Goal: Task Accomplishment & Management: Complete application form

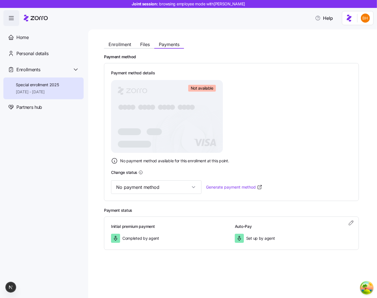
click at [50, 81] on div "Special enrollment 2025 [DATE] - [DATE]" at bounding box center [43, 89] width 80 height 22
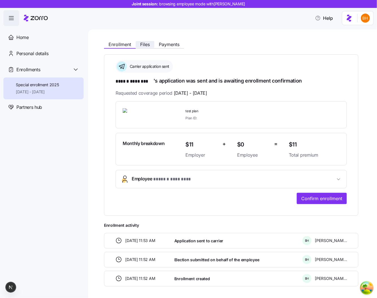
click at [143, 44] on span "Files" at bounding box center [145, 44] width 10 height 5
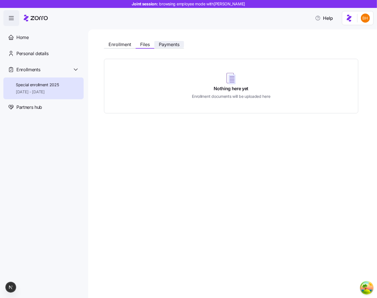
click at [175, 45] on span "Payments" at bounding box center [169, 44] width 21 height 5
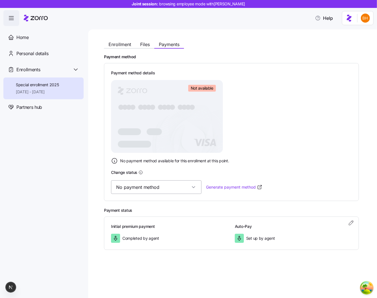
click at [169, 186] on input "No payment method" at bounding box center [156, 188] width 91 height 14
click at [158, 217] on div "Valid" at bounding box center [146, 217] width 66 height 12
click at [145, 183] on input "Valid" at bounding box center [156, 188] width 91 height 14
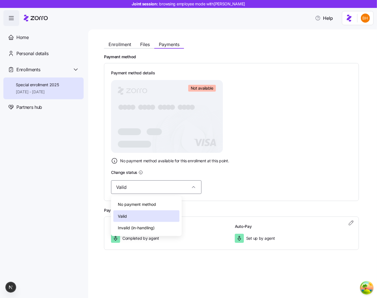
click at [127, 229] on span "Invalid (in-handling)" at bounding box center [136, 228] width 37 height 6
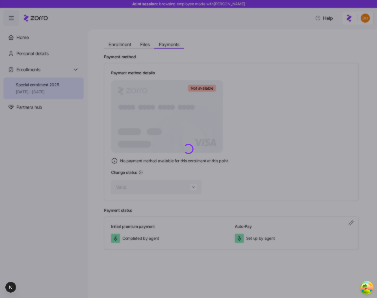
type input "Invalid (in-handling)"
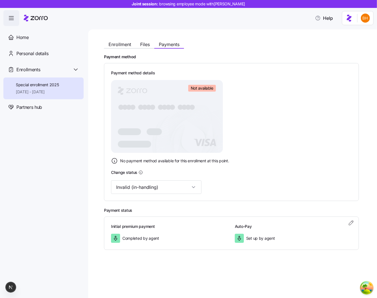
drag, startPoint x: 220, startPoint y: 92, endPoint x: 224, endPoint y: 92, distance: 4.8
click at [220, 92] on foreignobject "Not available" at bounding box center [205, 89] width 34 height 8
click at [276, 128] on div "Payment method details Not available ● ● ● ● ● ● ● ● ● ● ● ● ● ● ● ● No payment…" at bounding box center [231, 117] width 241 height 95
click at [141, 48] on div "Enrollment Files Payments" at bounding box center [144, 45] width 80 height 7
click at [142, 46] on span "Files" at bounding box center [145, 44] width 10 height 5
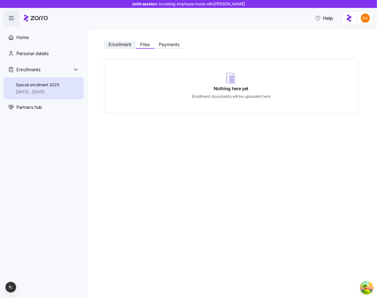
click at [125, 47] on span "Enrollment" at bounding box center [120, 44] width 23 height 5
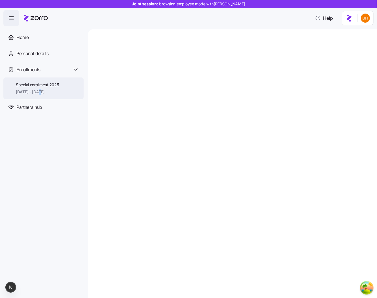
click at [38, 93] on span "[DATE] - [DATE]" at bounding box center [37, 92] width 43 height 6
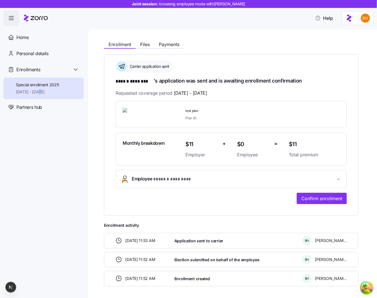
click at [38, 93] on span "[DATE] - [DATE]" at bounding box center [37, 92] width 43 height 6
click at [146, 49] on div "**********" at bounding box center [231, 162] width 255 height 248
click at [145, 48] on div "Enrollment Files Payments" at bounding box center [144, 45] width 80 height 7
click at [149, 45] on span "Files" at bounding box center [145, 44] width 10 height 5
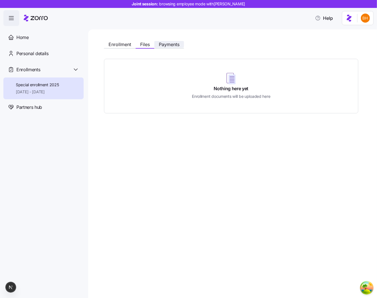
click at [173, 46] on span "Payments" at bounding box center [169, 44] width 21 height 5
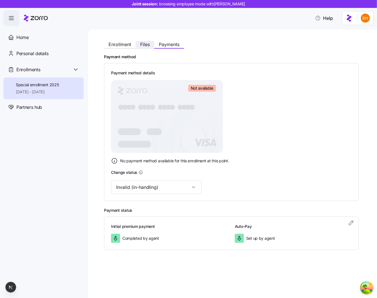
click at [144, 46] on span "Files" at bounding box center [145, 44] width 10 height 5
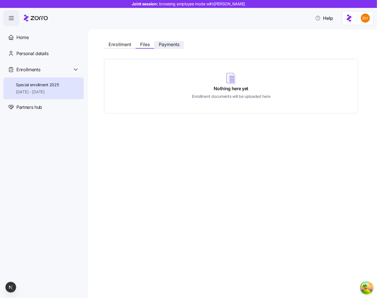
click at [157, 46] on button "Payments" at bounding box center [170, 44] width 30 height 7
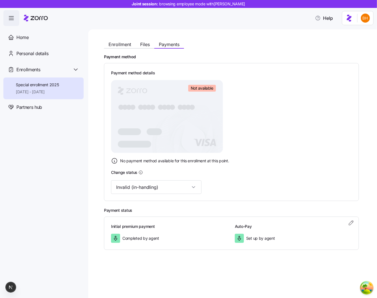
click at [109, 48] on div "Enrollment Files Payments" at bounding box center [144, 45] width 80 height 7
click at [111, 46] on span "Enrollment" at bounding box center [120, 44] width 23 height 5
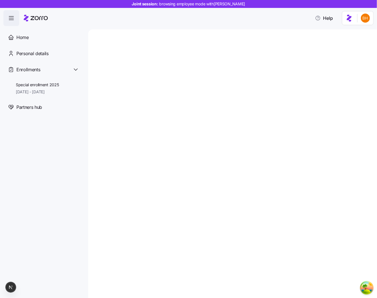
click at [289, 138] on div at bounding box center [232, 163] width 289 height 269
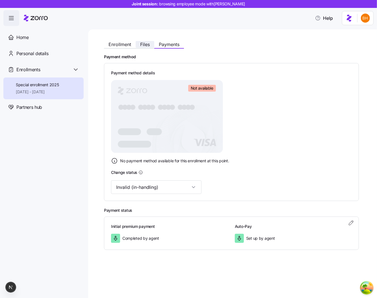
click at [149, 44] on span "Files" at bounding box center [145, 44] width 10 height 5
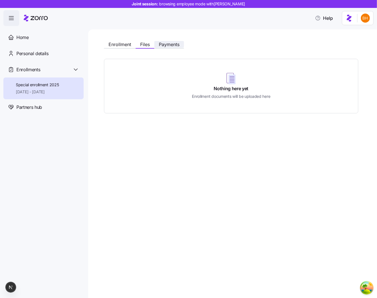
click at [164, 45] on span "Payments" at bounding box center [169, 44] width 21 height 5
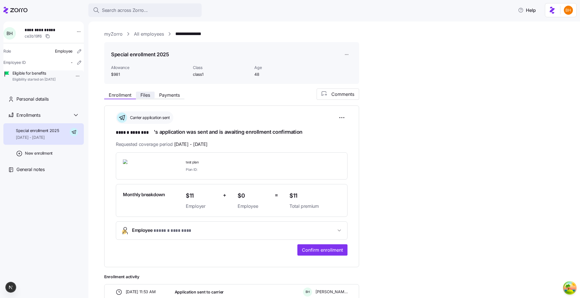
click at [154, 95] on button "Files" at bounding box center [145, 95] width 19 height 7
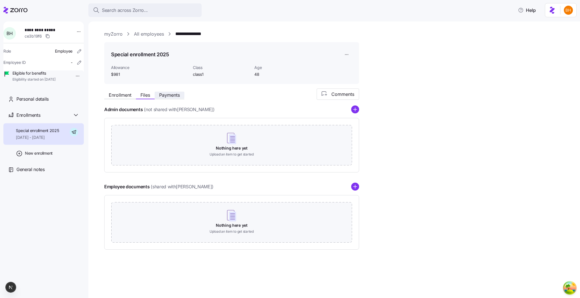
click at [163, 95] on span "Payments" at bounding box center [169, 95] width 21 height 5
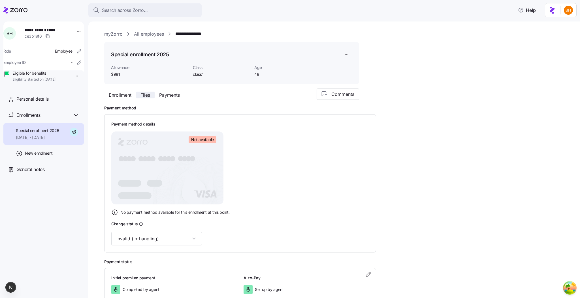
click at [146, 96] on span "Files" at bounding box center [145, 95] width 10 height 5
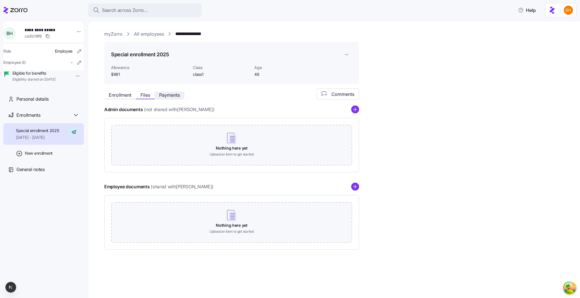
click at [183, 94] on button "Payments" at bounding box center [170, 95] width 30 height 7
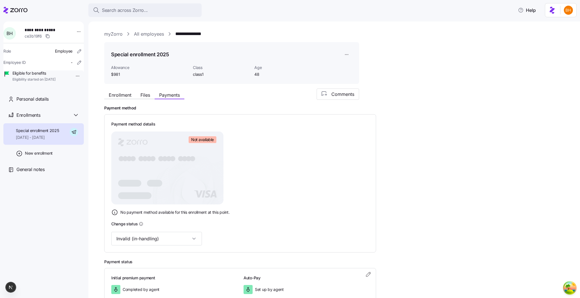
click at [51, 134] on span "Special enrollment 2025" at bounding box center [37, 131] width 43 height 6
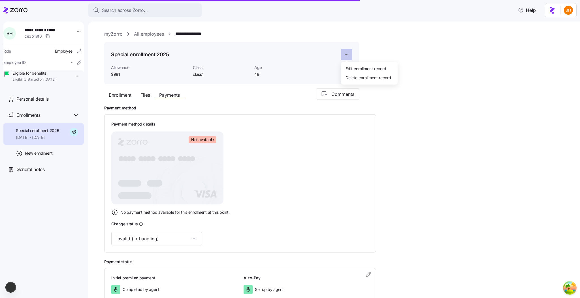
click at [347, 55] on html "**********" at bounding box center [290, 147] width 580 height 295
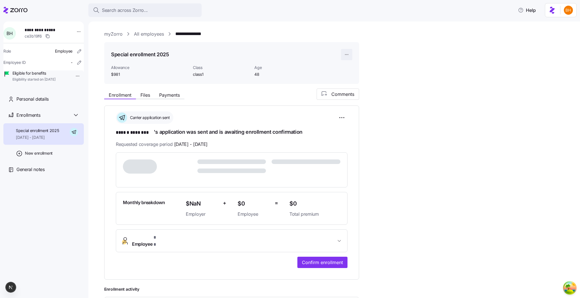
click at [348, 53] on html "**********" at bounding box center [290, 147] width 580 height 295
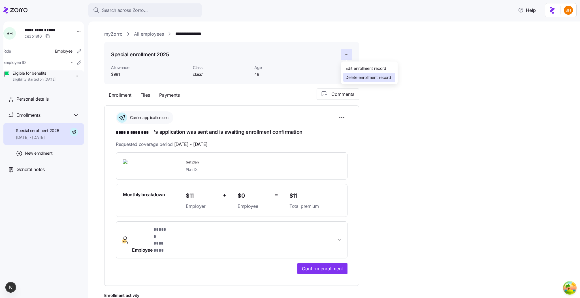
click at [351, 76] on div "Delete enrollment record" at bounding box center [368, 77] width 46 height 6
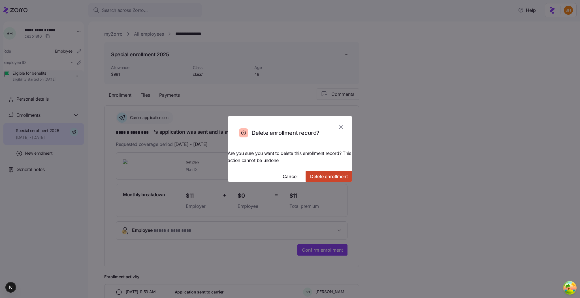
click at [326, 173] on span "Delete enrollment" at bounding box center [329, 176] width 38 height 7
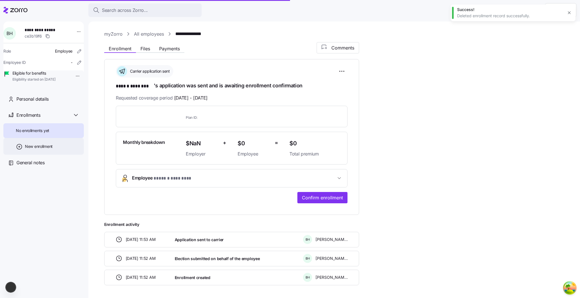
click at [38, 149] on span "New enrollment" at bounding box center [39, 147] width 28 height 6
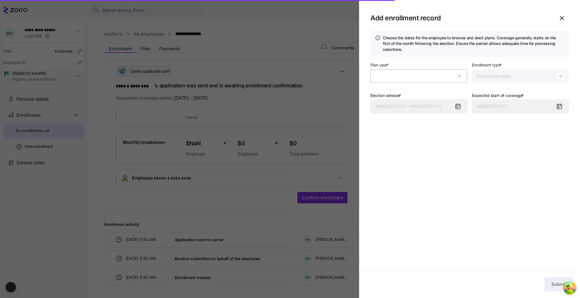
click at [393, 80] on input "Plan year *" at bounding box center [418, 76] width 97 height 14
type input "2025"
type input "Special"
type input "November 1, 2025"
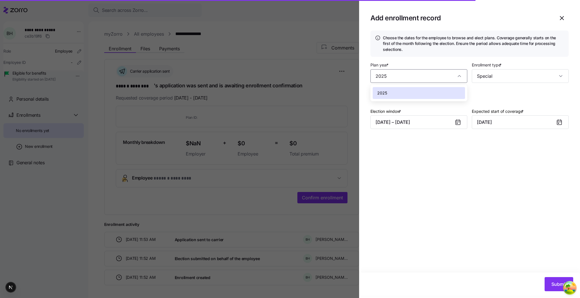
click at [402, 126] on button "10/03/2025 – 10/20/2025" at bounding box center [418, 122] width 97 height 14
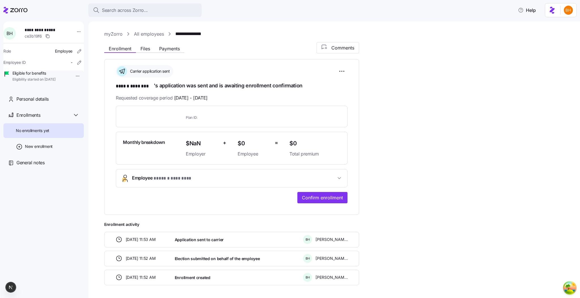
click at [101, 130] on div "**********" at bounding box center [333, 160] width 491 height 277
click at [57, 151] on div "New enrollment" at bounding box center [43, 146] width 80 height 17
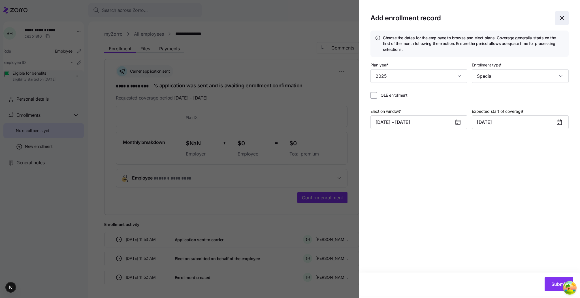
click at [559, 21] on icon "button" at bounding box center [561, 18] width 7 height 7
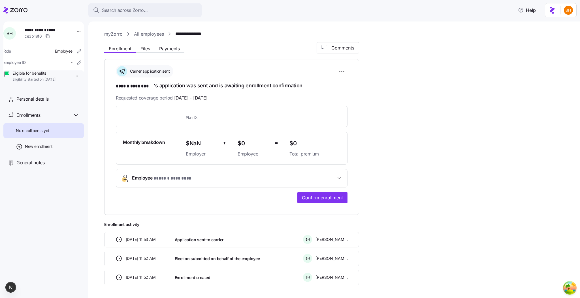
click at [21, 134] on span "No enrollments yet" at bounding box center [32, 131] width 33 height 6
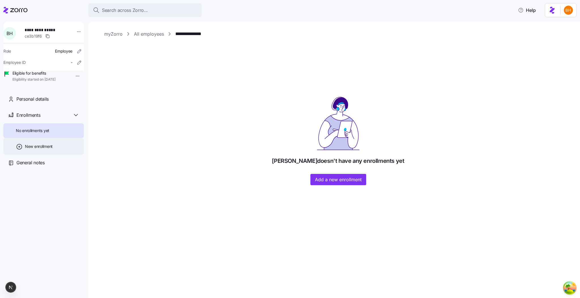
click at [40, 149] on span "New enrollment" at bounding box center [39, 147] width 28 height 6
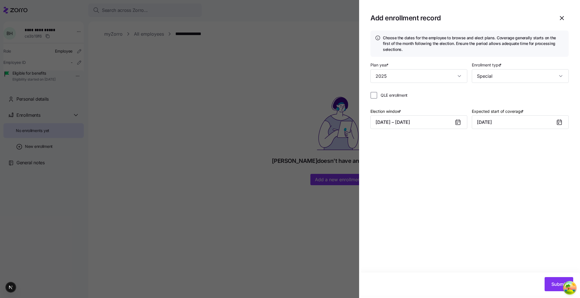
click at [200, 142] on div at bounding box center [290, 149] width 580 height 298
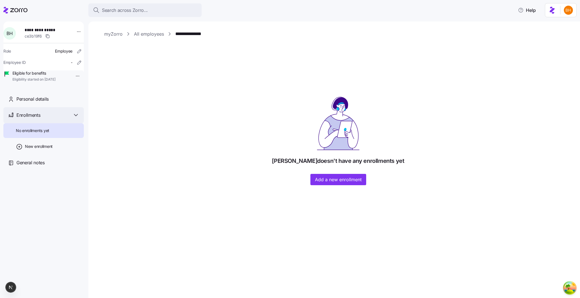
click at [40, 119] on span "Enrollments" at bounding box center [28, 115] width 24 height 7
click at [62, 119] on div "Enrollments" at bounding box center [47, 115] width 63 height 7
click at [139, 176] on div "Bohdan Horhadze doesn't have any enrollments yet Add a new enrollment" at bounding box center [337, 140] width 467 height 89
click at [44, 149] on span "New enrollment" at bounding box center [39, 147] width 28 height 6
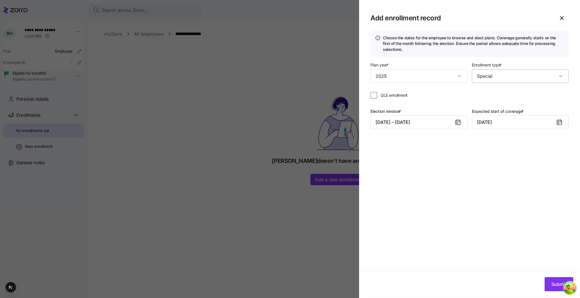
click at [511, 74] on input "Special" at bounding box center [519, 76] width 97 height 14
click at [460, 215] on div "Choose the dates for the employee to browse and elect plans. Coverage generally…" at bounding box center [469, 152] width 221 height 242
click at [555, 285] on span "Submit" at bounding box center [558, 284] width 15 height 7
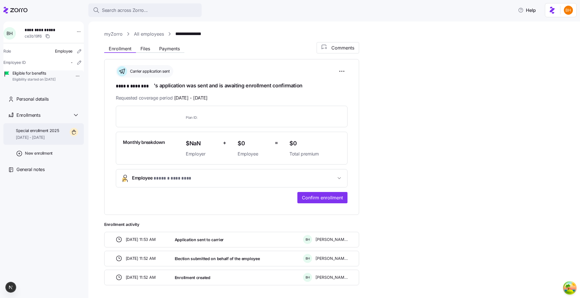
click at [45, 134] on span "Special enrollment 2025" at bounding box center [37, 131] width 43 height 6
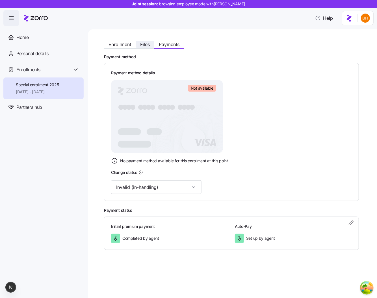
click at [143, 46] on span "Files" at bounding box center [145, 44] width 10 height 5
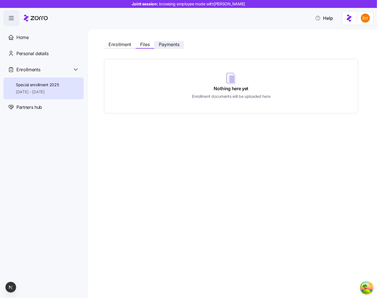
click at [164, 43] on span "Payments" at bounding box center [169, 44] width 21 height 5
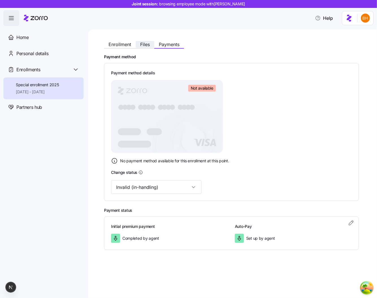
click at [140, 42] on span "Files" at bounding box center [145, 44] width 10 height 5
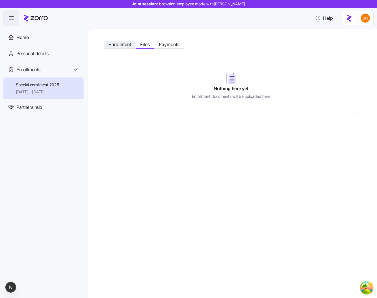
click at [120, 46] on span "Enrollment" at bounding box center [120, 44] width 23 height 5
click at [123, 45] on span "Enrollment" at bounding box center [120, 44] width 23 height 5
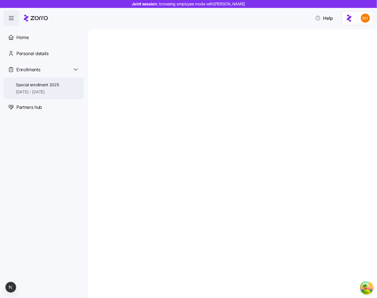
click at [41, 85] on span "Special enrollment 2025" at bounding box center [37, 85] width 43 height 6
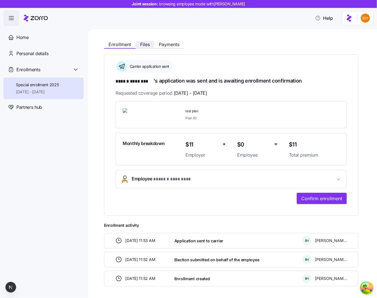
click at [149, 44] on span "Files" at bounding box center [145, 44] width 10 height 5
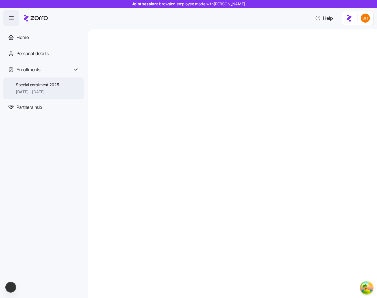
click at [23, 93] on span "[DATE] - [DATE]" at bounding box center [37, 92] width 43 height 6
click at [46, 83] on span "Special enrollment 2025" at bounding box center [37, 85] width 43 height 6
click at [50, 87] on span "Special enrollment 2025" at bounding box center [37, 85] width 43 height 6
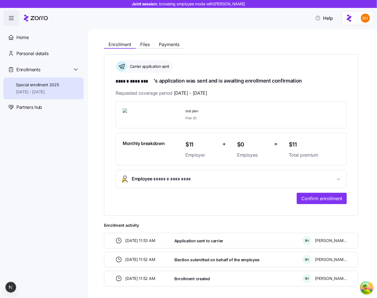
click at [145, 40] on div "Enrollment Files Payments" at bounding box center [231, 43] width 255 height 10
click at [145, 43] on span "Files" at bounding box center [145, 44] width 10 height 5
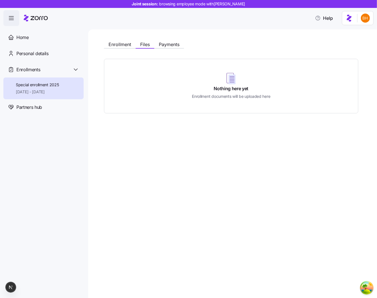
click at [177, 50] on div "Enrollment Files Payments Nothing here yet Enrollment documents will be uploade…" at bounding box center [231, 75] width 255 height 75
click at [175, 48] on div "Enrollment Files Payments" at bounding box center [144, 45] width 80 height 7
click at [174, 46] on span "Payments" at bounding box center [169, 44] width 21 height 5
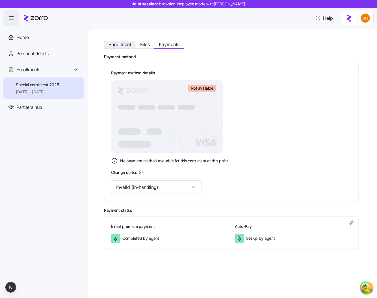
click at [108, 44] on button "Enrollment" at bounding box center [120, 44] width 32 height 7
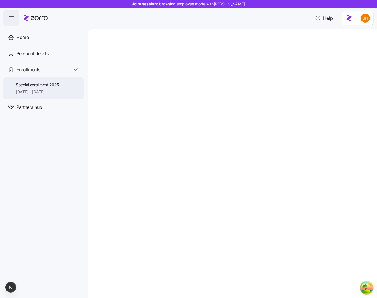
click at [60, 83] on div "Special enrollment 2025 [DATE] - [DATE]" at bounding box center [43, 89] width 80 height 22
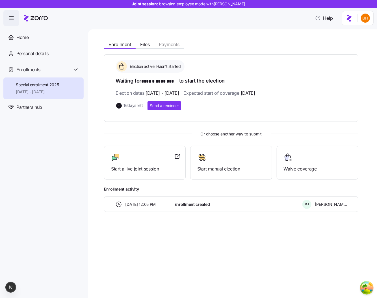
click at [240, 230] on div "Enrollment Files Payments Election active: Hasn't started Waiting for ****** **…" at bounding box center [232, 163] width 289 height 269
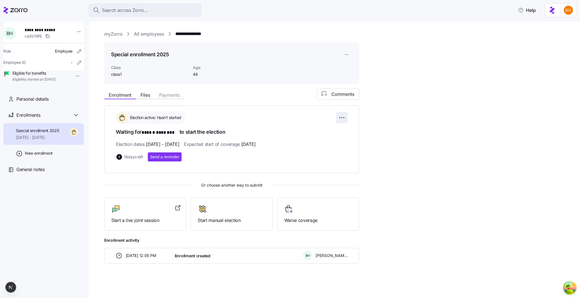
click at [345, 115] on html "**********" at bounding box center [290, 147] width 580 height 295
drag, startPoint x: 261, startPoint y: 101, endPoint x: 336, endPoint y: 53, distance: 89.4
click at [261, 101] on html "**********" at bounding box center [290, 147] width 580 height 295
click at [349, 48] on div "Special enrollment 2025 Class class1 Age 48" at bounding box center [231, 63] width 255 height 42
click at [347, 52] on html "**********" at bounding box center [290, 147] width 580 height 295
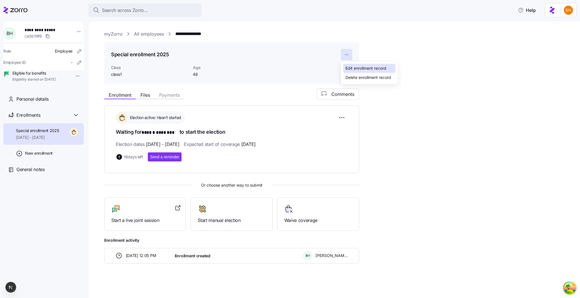
click at [351, 67] on div "Edit enrollment record" at bounding box center [365, 68] width 41 height 6
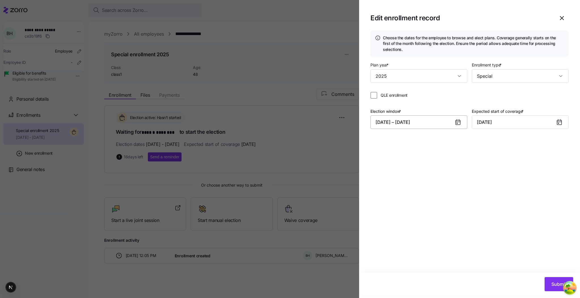
click at [380, 125] on button "10/03/2025 – 10/20/2025" at bounding box center [418, 122] width 97 height 14
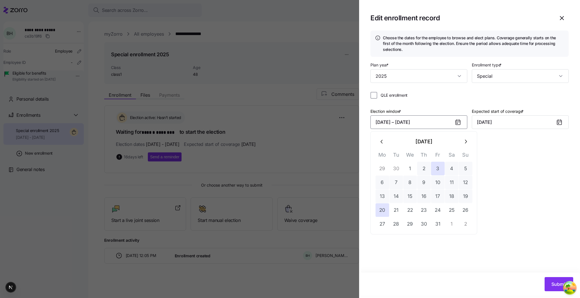
click at [422, 172] on button "2" at bounding box center [424, 169] width 14 height 14
click at [412, 169] on button "1" at bounding box center [410, 169] width 14 height 14
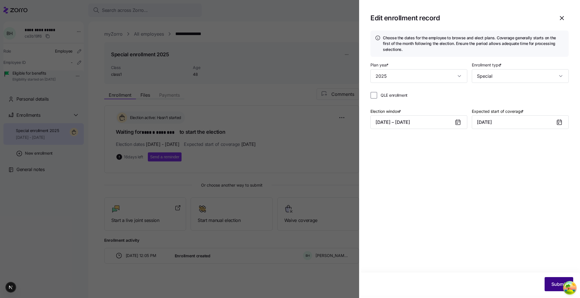
click at [554, 288] on button "Submit" at bounding box center [558, 284] width 29 height 14
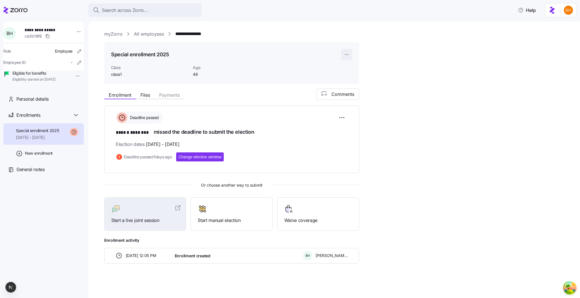
click at [345, 55] on html "**********" at bounding box center [290, 147] width 580 height 295
click at [351, 65] on div "Edit enrollment record" at bounding box center [365, 68] width 41 height 6
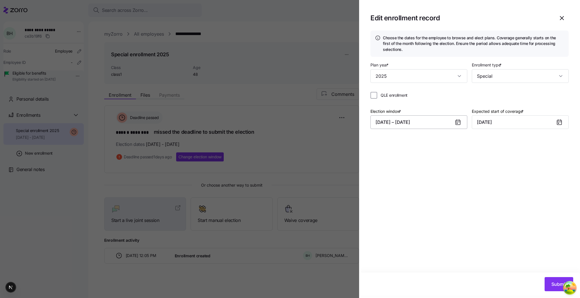
click at [378, 126] on button "10/01/2025 – 10/02/2025" at bounding box center [418, 122] width 97 height 14
click at [451, 214] on button "25" at bounding box center [452, 210] width 14 height 14
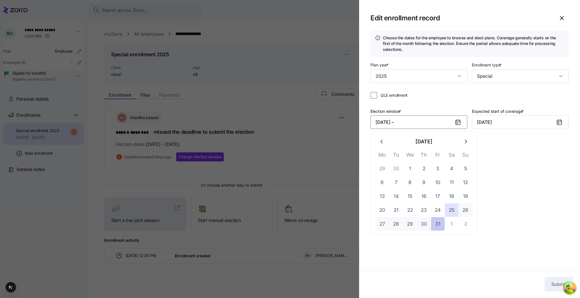
click at [437, 220] on button "31" at bounding box center [438, 224] width 14 height 14
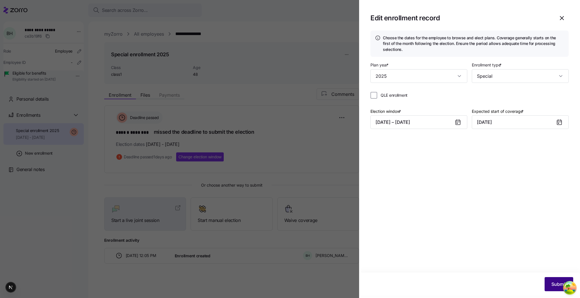
click at [549, 284] on button "Submit" at bounding box center [558, 284] width 29 height 14
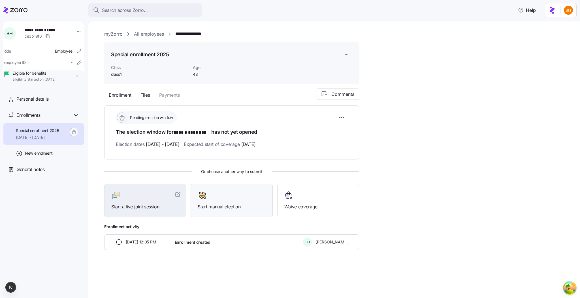
click at [228, 204] on span "Start manual election" at bounding box center [232, 206] width 68 height 7
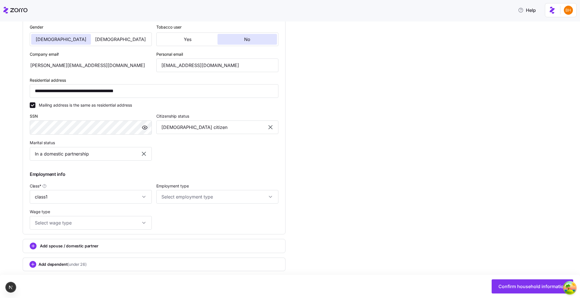
scroll to position [167, 0]
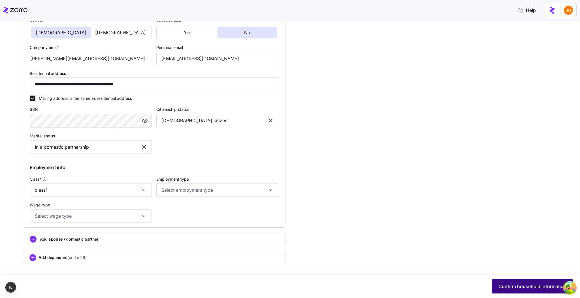
click at [521, 291] on button "Confirm household information" at bounding box center [531, 287] width 81 height 14
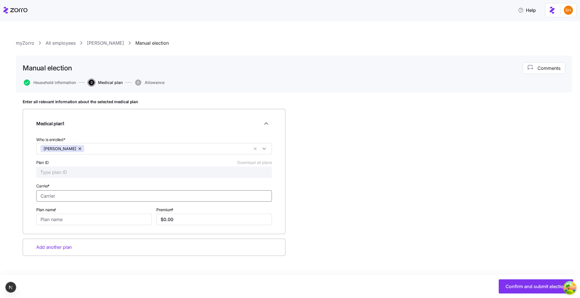
click at [115, 198] on input "Carrier *" at bounding box center [153, 195] width 235 height 11
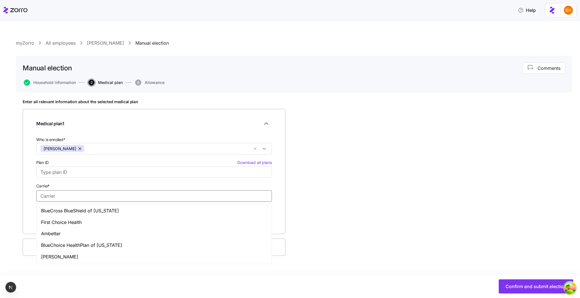
click at [109, 198] on input "Carrier *" at bounding box center [153, 195] width 235 height 11
click at [95, 232] on div "Ambetter" at bounding box center [154, 234] width 233 height 12
type input "Ambetter"
click at [71, 221] on input "Plan name *" at bounding box center [93, 219] width 115 height 11
type input "test plan"
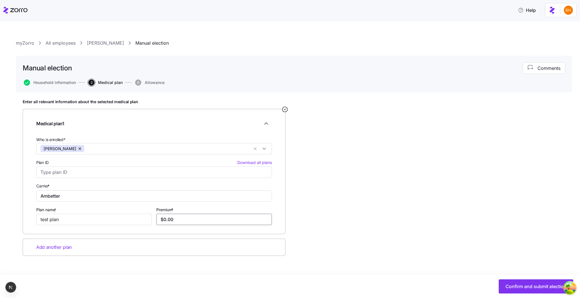
click at [173, 218] on input "$0.00" at bounding box center [213, 219] width 115 height 11
type input "$0.00"
type input "$200.00"
click at [326, 192] on div "Enter all relevant information about the selected medical plan Medical plan 1 W…" at bounding box center [294, 191] width 542 height 185
click at [544, 288] on span "Confirm and submit election" at bounding box center [535, 286] width 61 height 7
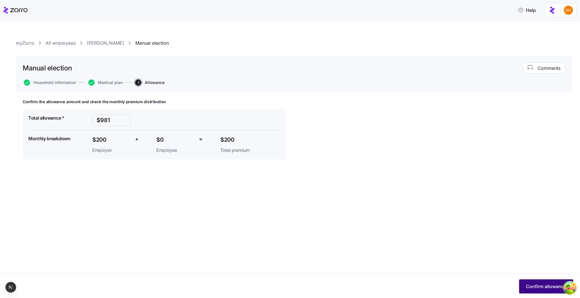
click at [543, 284] on span "Confirm allowance" at bounding box center [545, 286] width 40 height 7
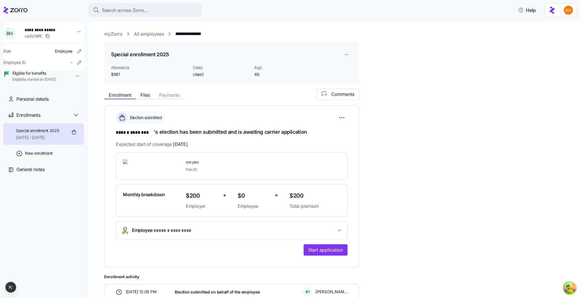
drag, startPoint x: 321, startPoint y: 251, endPoint x: 344, endPoint y: 233, distance: 29.8
click at [343, 234] on div "**********" at bounding box center [231, 204] width 231 height 103
click at [374, 210] on div "**********" at bounding box center [337, 204] width 467 height 230
click at [308, 254] on button "Start application" at bounding box center [325, 249] width 44 height 11
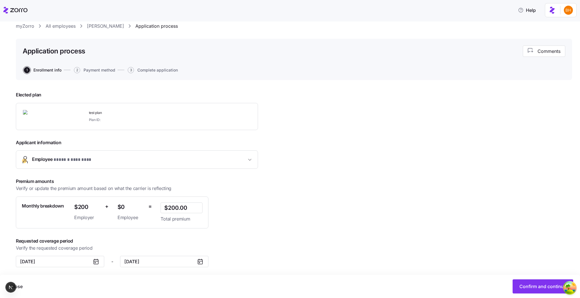
scroll to position [21, 0]
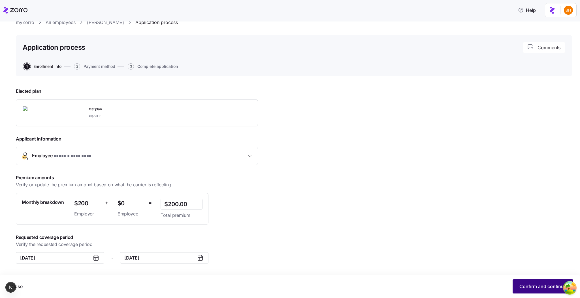
click at [543, 284] on span "Confirm and continue" at bounding box center [542, 286] width 47 height 7
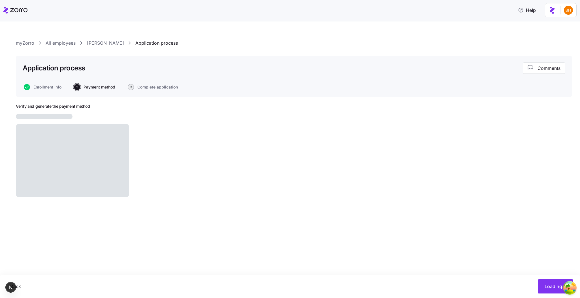
click at [134, 87] on span "3" at bounding box center [131, 87] width 6 height 6
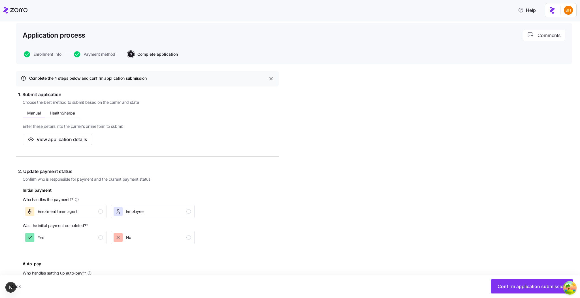
scroll to position [33, 0]
click at [126, 214] on div "Employee" at bounding box center [135, 211] width 18 height 9
click at [102, 229] on p "Was the initial payment completed? *" at bounding box center [109, 227] width 172 height 8
click at [99, 233] on div "Yes" at bounding box center [64, 237] width 78 height 9
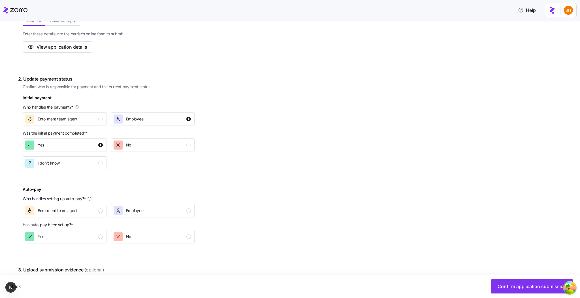
scroll to position [171, 0]
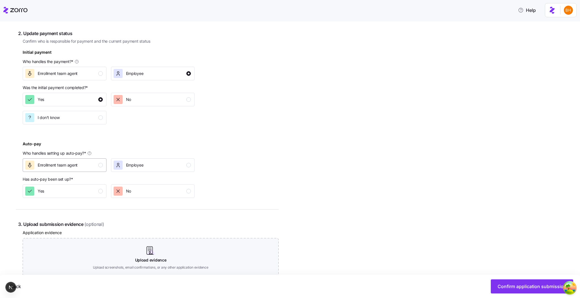
click at [94, 163] on div "Enrollment team agent" at bounding box center [64, 165] width 78 height 9
click at [93, 190] on div "Yes" at bounding box center [64, 191] width 78 height 9
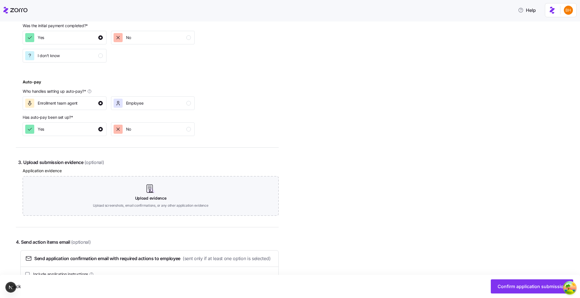
scroll to position [243, 0]
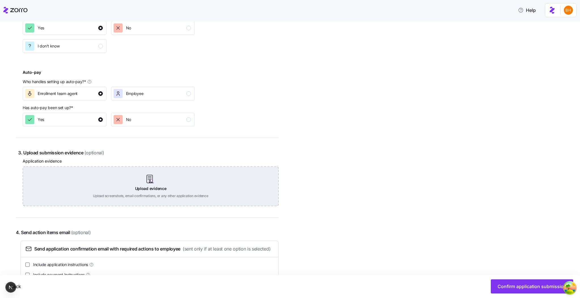
click at [160, 186] on div "Upload evidence Upload screenshots, email confirmations, or any other applicati…" at bounding box center [151, 187] width 256 height 40
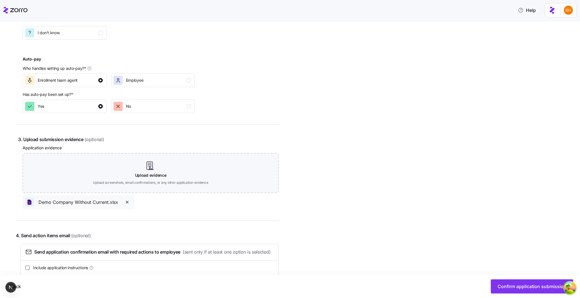
scroll to position [288, 0]
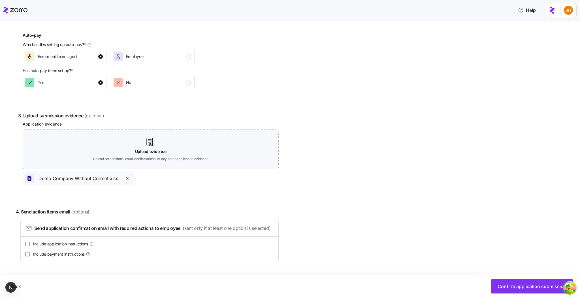
click at [57, 244] on span "Include application instructions" at bounding box center [60, 244] width 55 height 6
click at [30, 244] on input "Include application instructions" at bounding box center [27, 244] width 5 height 5
checkbox input "true"
click at [535, 288] on span "Confirm application submission" at bounding box center [531, 286] width 69 height 7
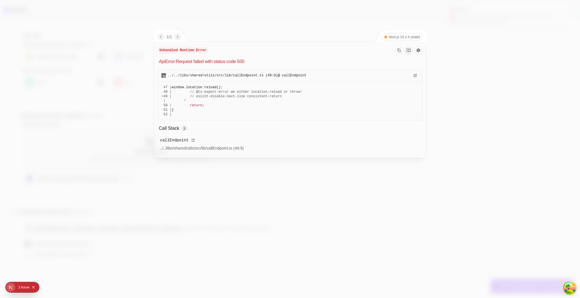
click at [250, 194] on div at bounding box center [290, 149] width 580 height 298
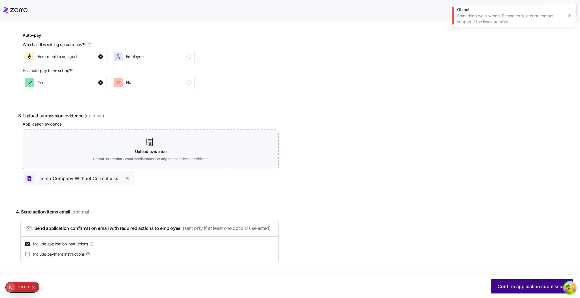
click at [510, 281] on button "Confirm application submission" at bounding box center [531, 287] width 82 height 14
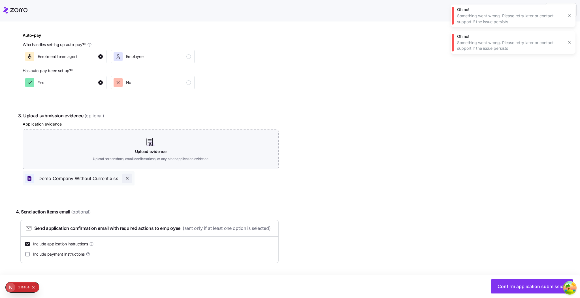
click at [126, 176] on icon "button" at bounding box center [127, 178] width 5 height 5
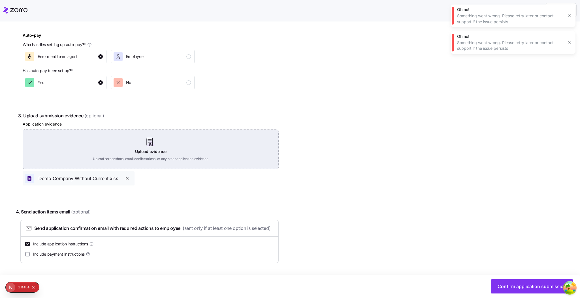
scroll to position [271, 0]
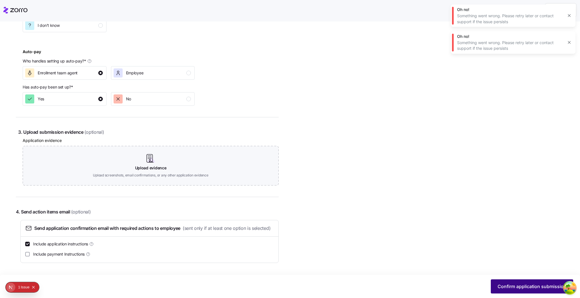
click at [557, 290] on button "Confirm application submission" at bounding box center [531, 287] width 82 height 14
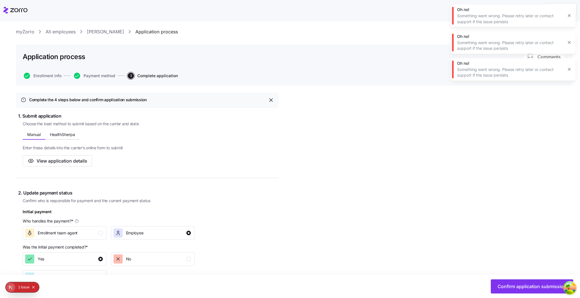
scroll to position [0, 0]
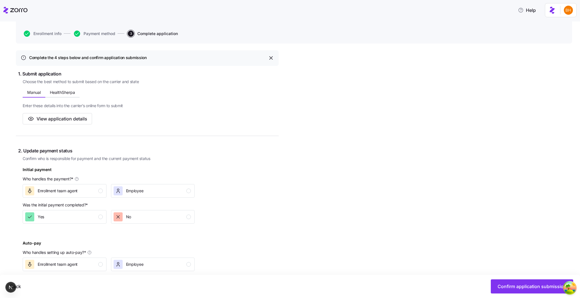
scroll to position [253, 0]
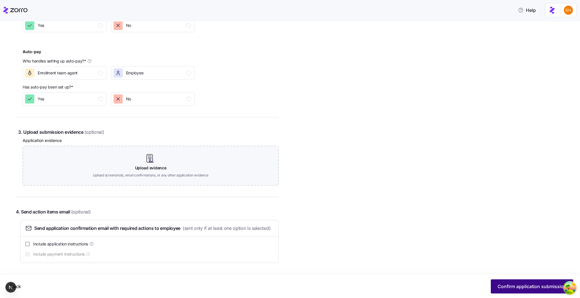
click at [548, 284] on span "Confirm application submission" at bounding box center [531, 286] width 69 height 7
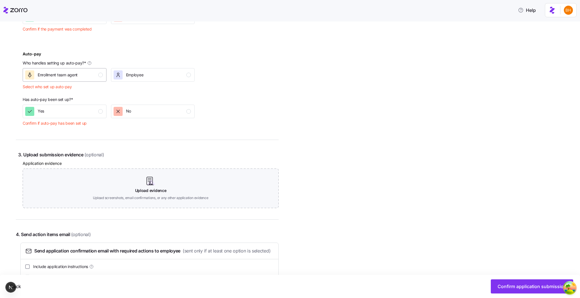
click at [59, 75] on span "Enrollment team agent" at bounding box center [58, 75] width 40 height 6
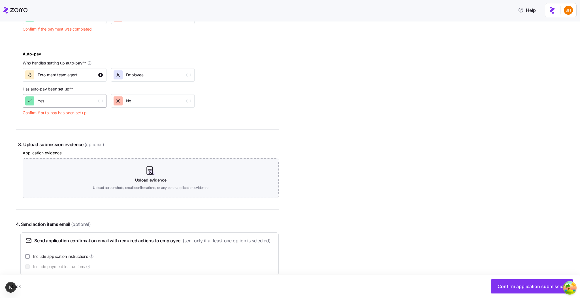
click at [70, 96] on div "Yes" at bounding box center [64, 100] width 78 height 9
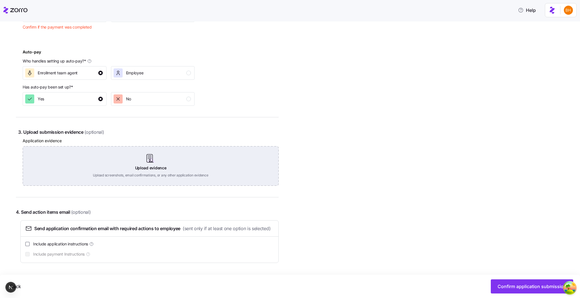
scroll to position [274, 0]
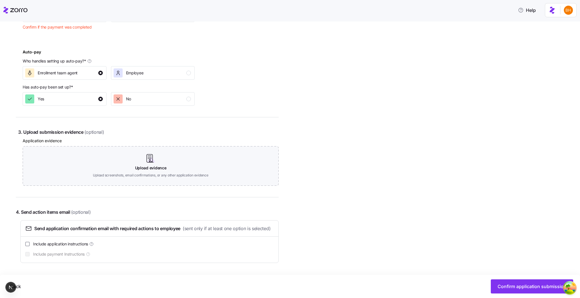
click at [509, 279] on div "Back Confirm application submission" at bounding box center [290, 286] width 580 height 23
click at [512, 282] on button "Confirm application submission" at bounding box center [531, 287] width 82 height 14
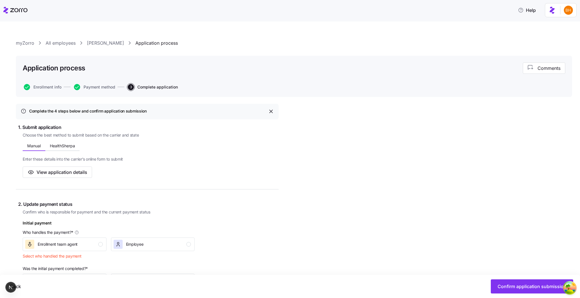
scroll to position [1, 0]
click at [95, 246] on div "Enrollment team agent" at bounding box center [64, 243] width 78 height 9
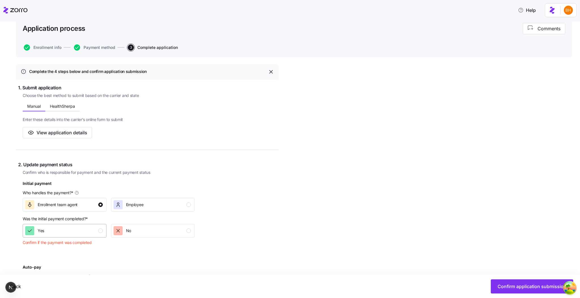
click at [73, 231] on div "Yes" at bounding box center [64, 230] width 78 height 9
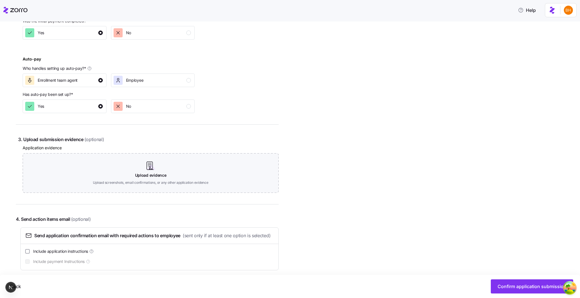
scroll to position [253, 0]
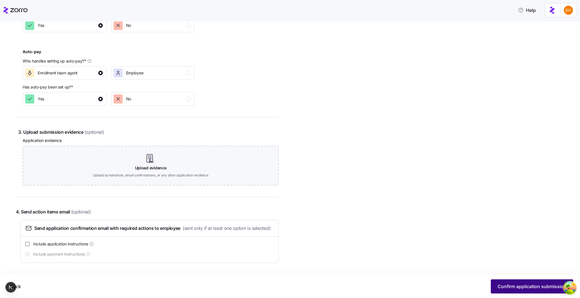
click at [505, 286] on span "Confirm application submission" at bounding box center [531, 286] width 69 height 7
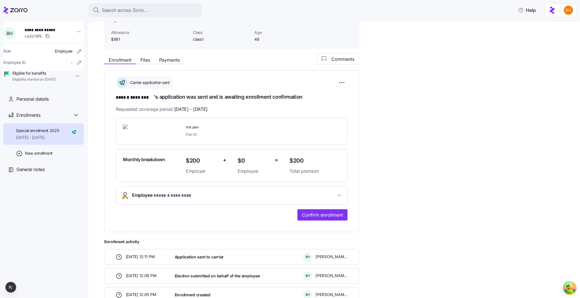
scroll to position [35, 0]
click at [344, 82] on html "**********" at bounding box center [290, 147] width 580 height 295
click at [381, 96] on html "**********" at bounding box center [290, 147] width 580 height 295
click at [138, 62] on button "Files" at bounding box center [145, 59] width 19 height 7
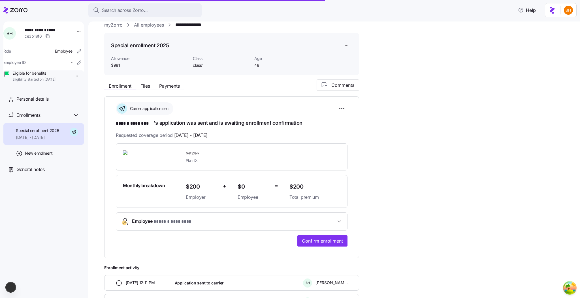
scroll to position [0, 0]
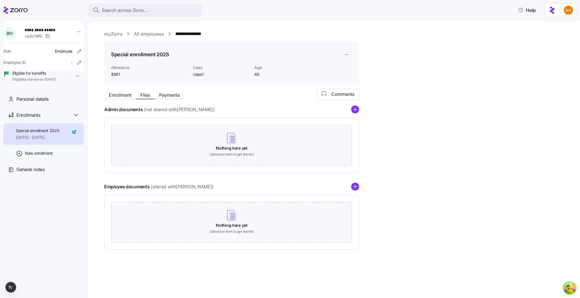
click at [42, 31] on span "**********" at bounding box center [45, 30] width 40 height 6
click at [76, 33] on html "**********" at bounding box center [290, 147] width 580 height 295
click at [39, 21] on html "**********" at bounding box center [290, 147] width 580 height 295
click at [39, 107] on div "Personal details" at bounding box center [43, 99] width 80 height 16
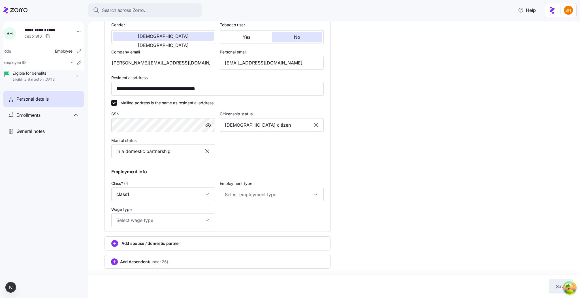
click at [115, 244] on icon "add icon" at bounding box center [114, 244] width 3 height 0
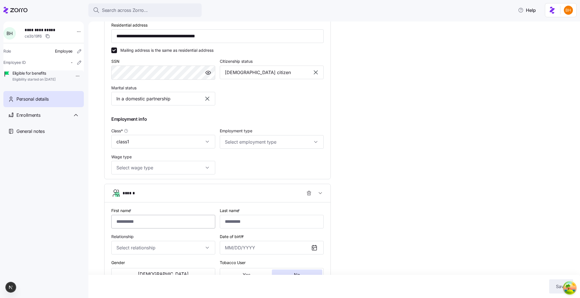
scroll to position [194, 0]
click at [146, 223] on input "First name *" at bounding box center [163, 221] width 104 height 14
type input "*"
type input "*****"
click at [229, 228] on input "Last name *" at bounding box center [272, 221] width 104 height 14
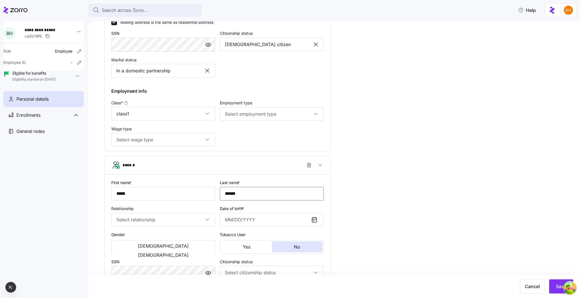
scroll to position [231, 0]
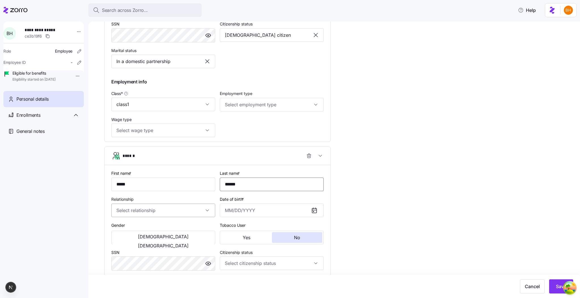
type input "******"
click at [132, 216] on input "Relationship" at bounding box center [163, 211] width 104 height 14
click at [146, 231] on div "Spouse" at bounding box center [162, 232] width 99 height 12
type input "Spouse"
drag, startPoint x: 226, startPoint y: 211, endPoint x: 308, endPoint y: 227, distance: 83.4
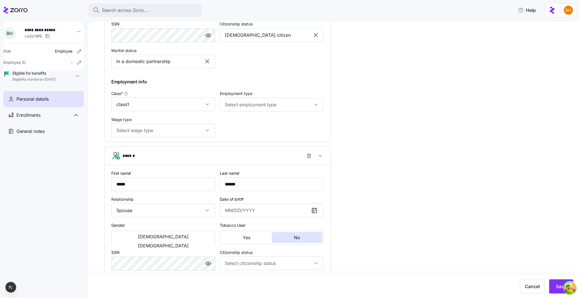
click at [226, 211] on input "Date of birth *" at bounding box center [272, 211] width 104 height 14
click at [315, 143] on button "button" at bounding box center [315, 137] width 14 height 14
click at [308, 184] on button "2008" at bounding box center [305, 181] width 32 height 14
click at [287, 183] on button "Aug" at bounding box center [273, 181] width 32 height 14
click at [277, 183] on button "21" at bounding box center [273, 181] width 14 height 14
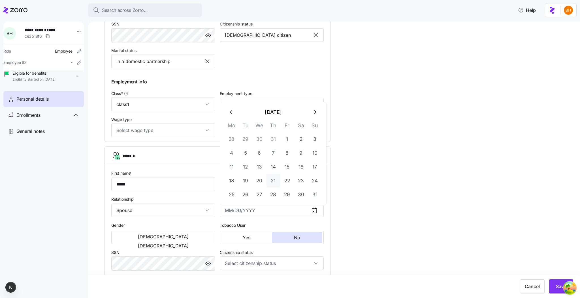
type input "August 21, 2008"
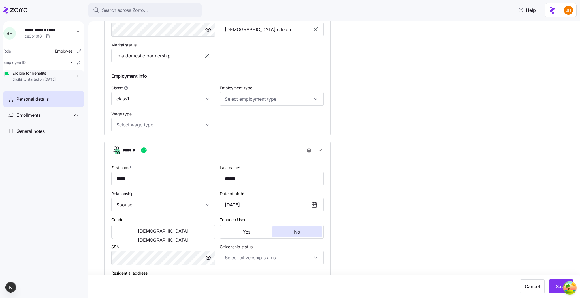
scroll to position [239, 0]
click at [138, 231] on span "[DEMOGRAPHIC_DATA]" at bounding box center [163, 229] width 51 height 5
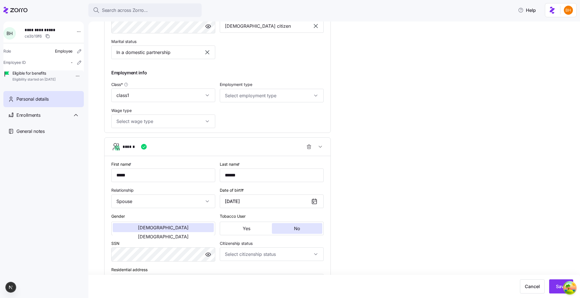
scroll to position [240, 0]
click at [259, 232] on button "Yes" at bounding box center [246, 228] width 51 height 11
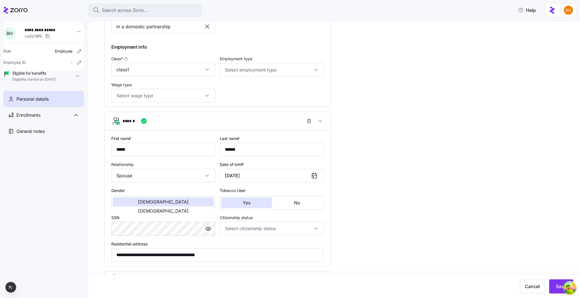
scroll to position [285, 0]
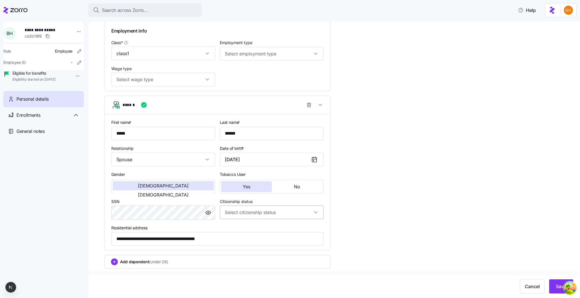
click at [272, 213] on input "Citizenship status" at bounding box center [272, 213] width 104 height 14
click at [259, 243] on div "Resident alien" at bounding box center [271, 242] width 99 height 12
type input "Resident alien"
click at [112, 264] on circle "add icon" at bounding box center [114, 262] width 6 height 6
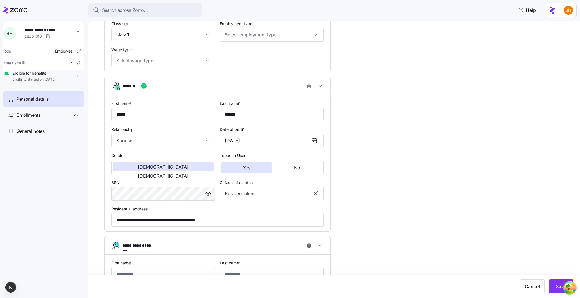
scroll to position [429, 0]
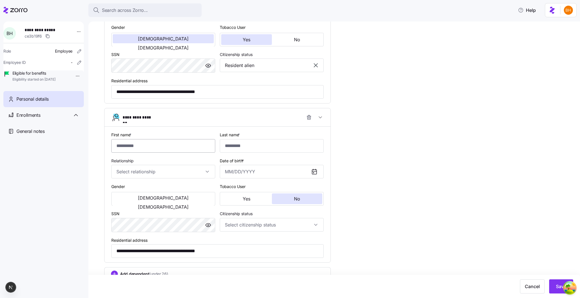
click at [140, 153] on input "First name *" at bounding box center [163, 146] width 104 height 14
type input "******"
click at [233, 148] on input "Last name *" at bounding box center [272, 146] width 104 height 14
type input "***"
click at [123, 172] on input "Relationship" at bounding box center [163, 172] width 104 height 14
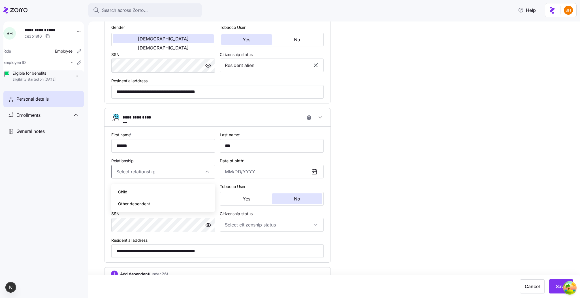
click at [136, 192] on div "Child" at bounding box center [162, 192] width 99 height 12
type input "Child"
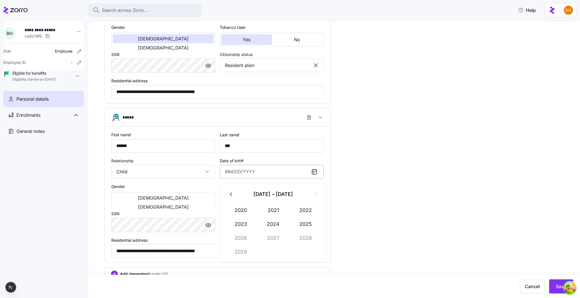
click at [229, 178] on input "Date of birth *" at bounding box center [272, 172] width 104 height 14
click at [267, 208] on button "2021" at bounding box center [273, 211] width 32 height 14
click at [272, 210] on button "Feb" at bounding box center [273, 211] width 32 height 14
click at [273, 221] on button "4" at bounding box center [273, 222] width 14 height 14
type input "February 4, 2021"
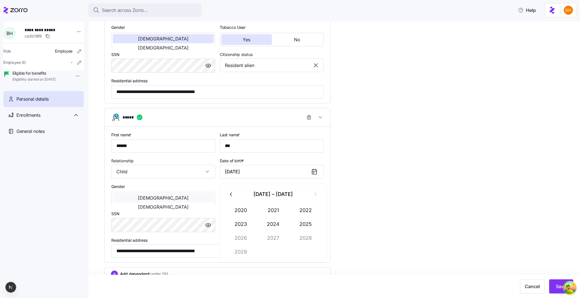
click at [144, 201] on button "[DEMOGRAPHIC_DATA]" at bounding box center [163, 198] width 101 height 9
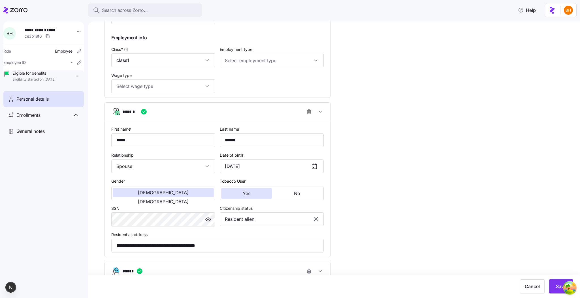
scroll to position [444, 0]
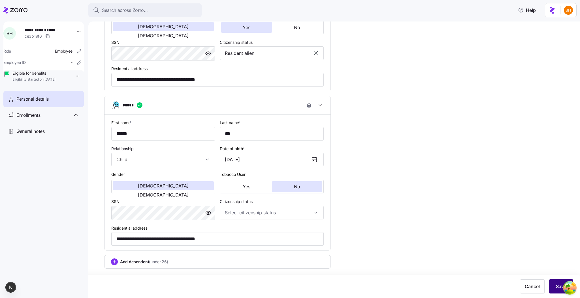
click at [555, 288] on span "Save" at bounding box center [560, 286] width 10 height 7
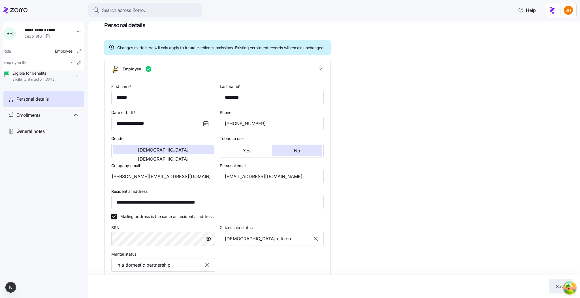
scroll to position [0, 0]
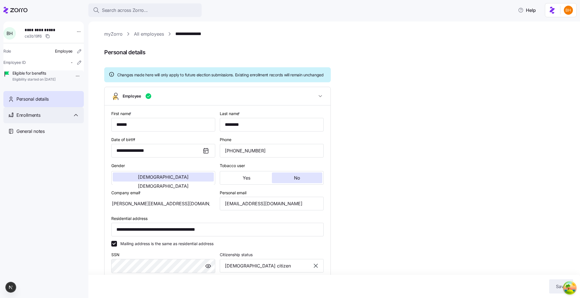
click at [47, 119] on div "Enrollments" at bounding box center [47, 115] width 63 height 7
click at [51, 141] on div "Special enrollment 2025 11/01/2025 - 12/31/2025" at bounding box center [37, 134] width 43 height 13
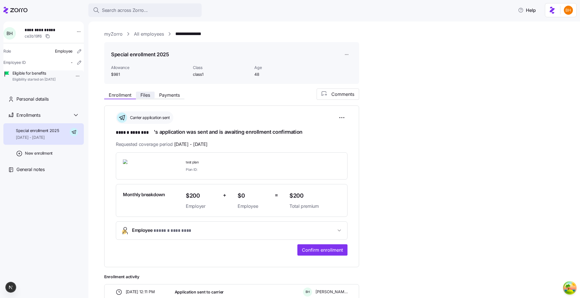
click at [145, 96] on span "Files" at bounding box center [145, 95] width 10 height 5
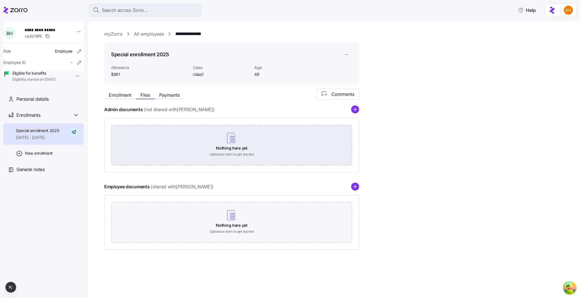
click at [231, 151] on div "Nothing here yet Upload an item to get started" at bounding box center [231, 145] width 241 height 40
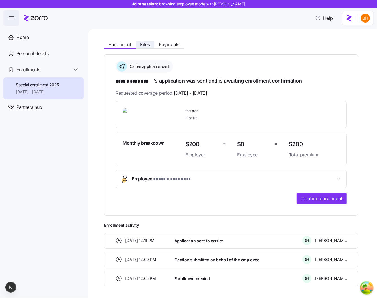
click at [143, 45] on span "Files" at bounding box center [145, 44] width 10 height 5
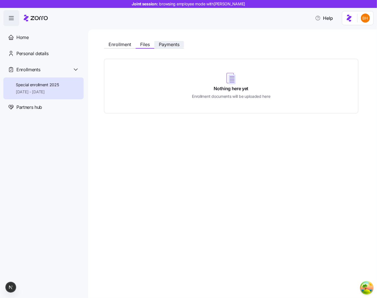
click at [170, 45] on span "Payments" at bounding box center [169, 44] width 21 height 5
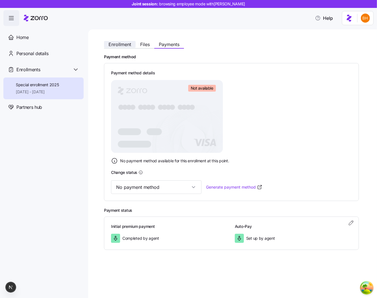
click at [118, 44] on span "Enrollment" at bounding box center [120, 44] width 23 height 5
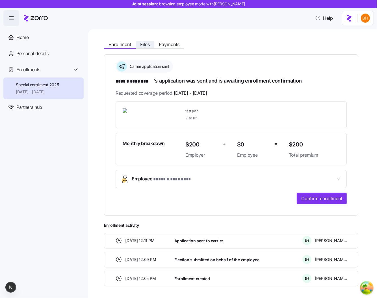
click at [150, 45] on span "Files" at bounding box center [145, 44] width 10 height 5
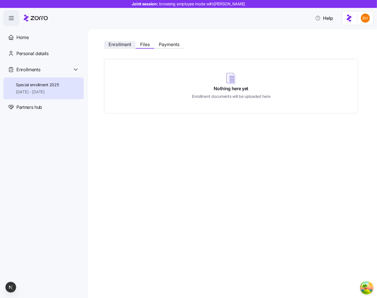
click at [119, 43] on span "Enrollment" at bounding box center [120, 44] width 23 height 5
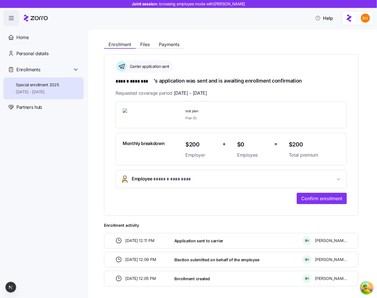
click at [172, 185] on button "Employee * ****** ******** *" at bounding box center [231, 179] width 231 height 18
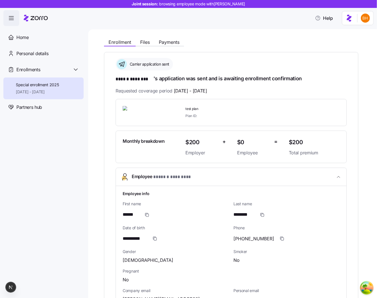
scroll to position [9, 0]
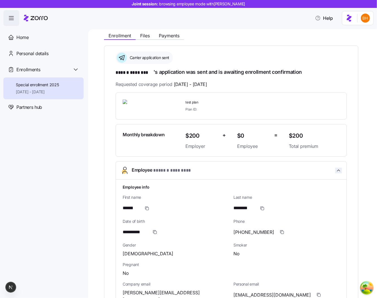
click at [339, 171] on span "button" at bounding box center [339, 171] width 7 height 6
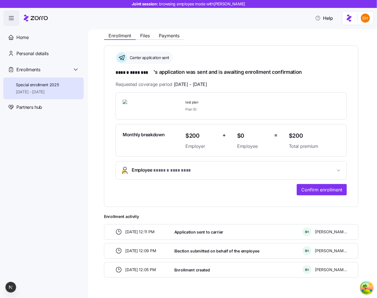
click at [213, 28] on main "**********" at bounding box center [188, 147] width 377 height 295
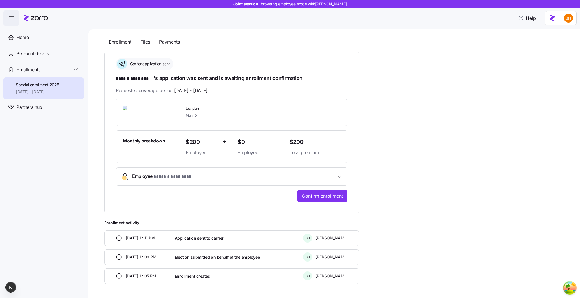
scroll to position [0, 0]
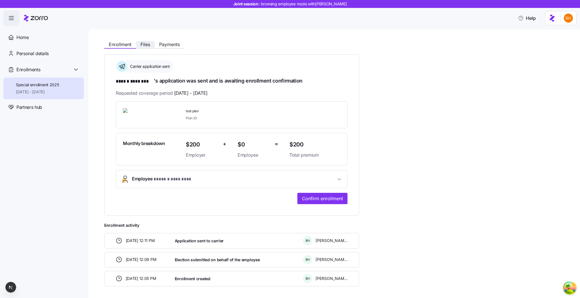
click at [147, 41] on button "Files" at bounding box center [145, 44] width 19 height 7
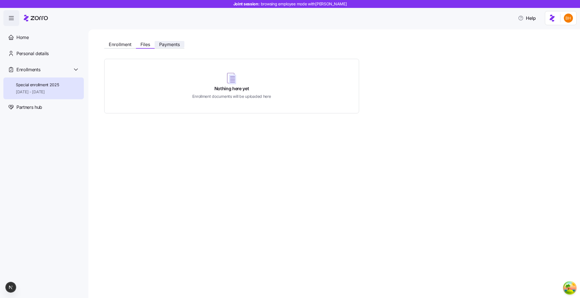
click at [165, 46] on span "Payments" at bounding box center [169, 44] width 21 height 5
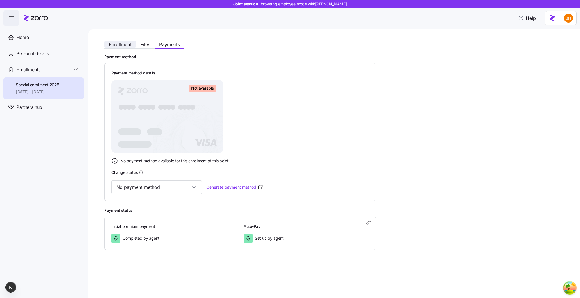
click at [108, 45] on button "Enrollment" at bounding box center [120, 44] width 32 height 7
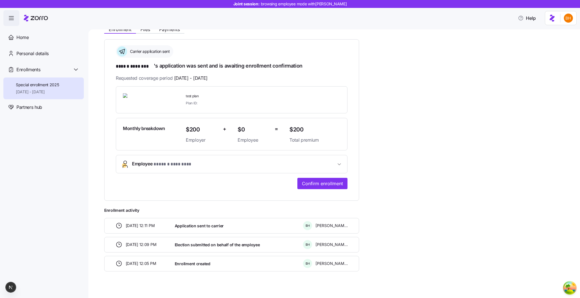
scroll to position [21, 0]
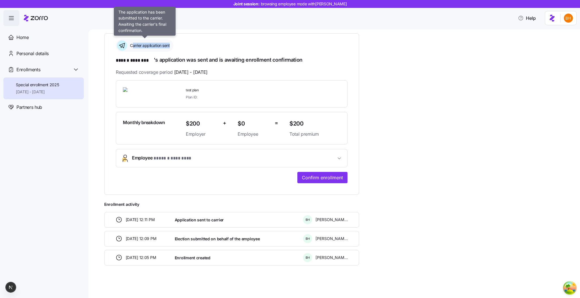
drag, startPoint x: 132, startPoint y: 47, endPoint x: 174, endPoint y: 48, distance: 42.2
click at [174, 48] on div "Carrier application sent" at bounding box center [231, 45] width 231 height 12
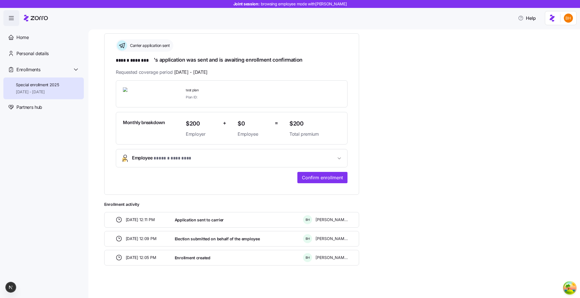
click at [185, 45] on div "Carrier application sent" at bounding box center [231, 45] width 231 height 12
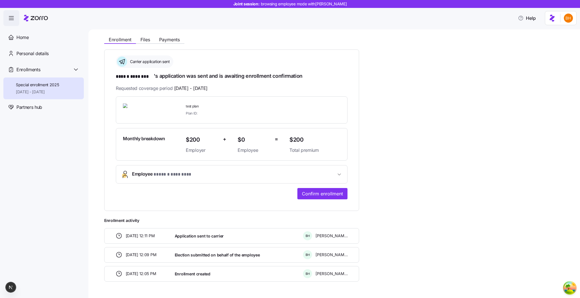
scroll to position [0, 0]
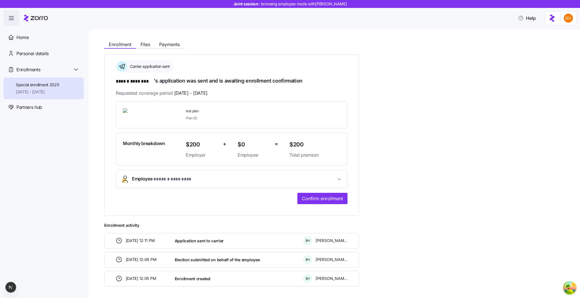
click at [114, 101] on div "**********" at bounding box center [231, 135] width 255 height 162
click at [146, 46] on span "Files" at bounding box center [145, 44] width 10 height 5
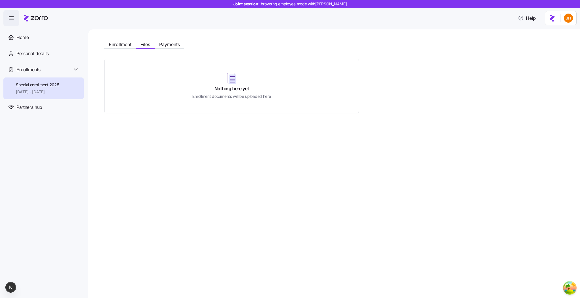
drag, startPoint x: 231, startPoint y: 80, endPoint x: 234, endPoint y: 94, distance: 14.6
click at [230, 91] on div "Nothing here yet Enrollment documents will be uploaded here" at bounding box center [231, 86] width 241 height 40
click at [231, 126] on div "Enrollment Files Payments Nothing here yet Enrollment documents will be uploade…" at bounding box center [333, 163] width 491 height 269
drag, startPoint x: 241, startPoint y: 79, endPoint x: 229, endPoint y: 78, distance: 11.6
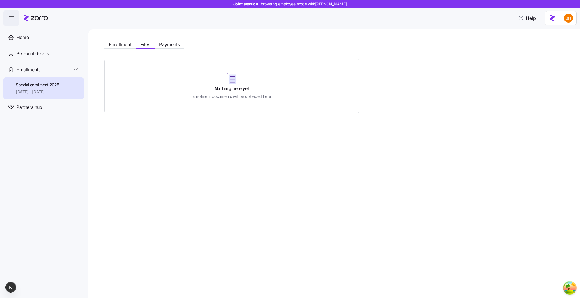
click at [235, 79] on div "Nothing here yet Enrollment documents will be uploaded here" at bounding box center [231, 86] width 241 height 40
click at [121, 46] on span "Enrollment" at bounding box center [120, 44] width 23 height 5
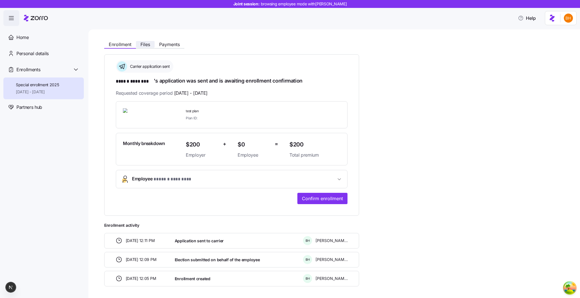
click at [139, 46] on button "Files" at bounding box center [145, 44] width 19 height 7
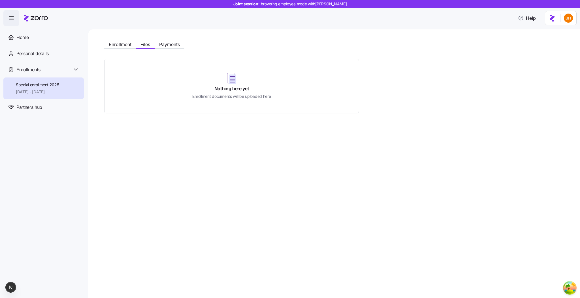
click at [214, 92] on h4 "Nothing here yet" at bounding box center [231, 88] width 35 height 7
click at [172, 46] on span "Payments" at bounding box center [169, 44] width 21 height 5
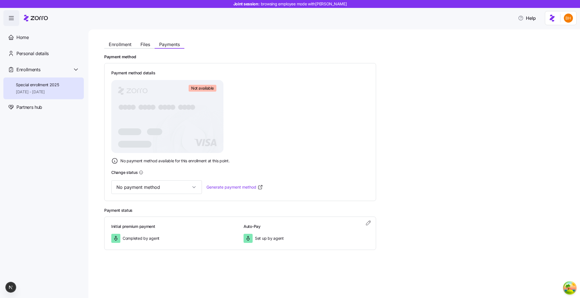
click at [458, 181] on div "Payment method Payment method details Not available ● ● ● ● ● ● ● ● ● ● ● ● ● ●…" at bounding box center [332, 127] width 457 height 147
click at [364, 127] on div "Payment method details Not available ● ● ● ● ● ● ● ● ● ● ● ● ● ● ● ● No payment…" at bounding box center [240, 117] width 258 height 95
click at [260, 119] on div "Payment method details Not available ● ● ● ● ● ● ● ● ● ● ● ● ● ● ● ● No payment…" at bounding box center [240, 117] width 258 height 95
